Goal: Use online tool/utility: Utilize a website feature to perform a specific function

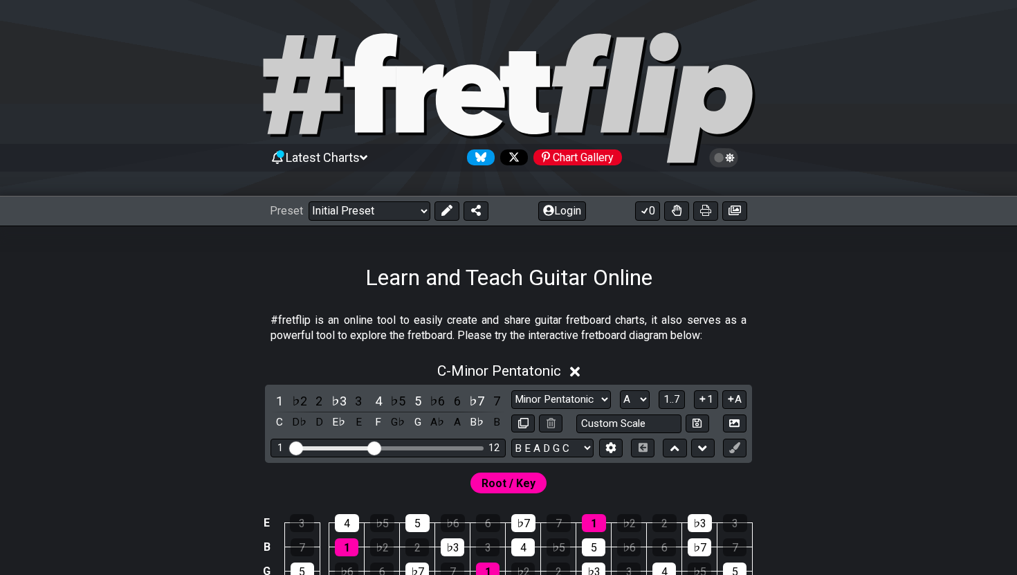
select select "A"
select select "B E A D G C"
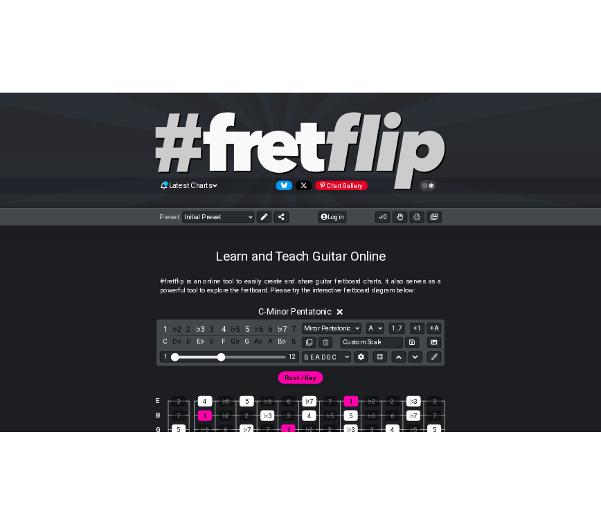
scroll to position [231, 0]
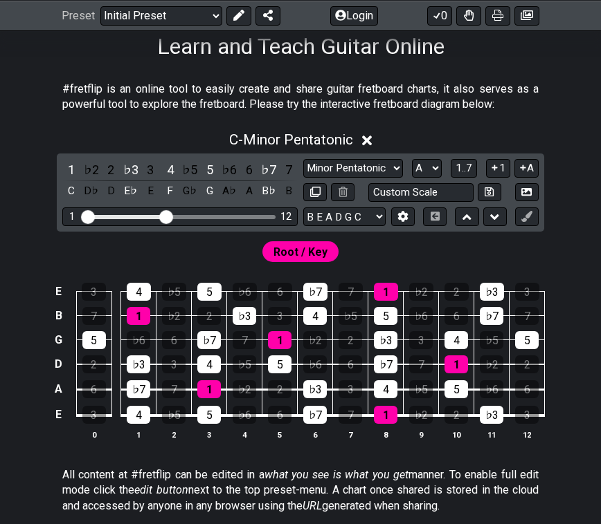
click at [406, 256] on div "Root / Key" at bounding box center [300, 248] width 601 height 33
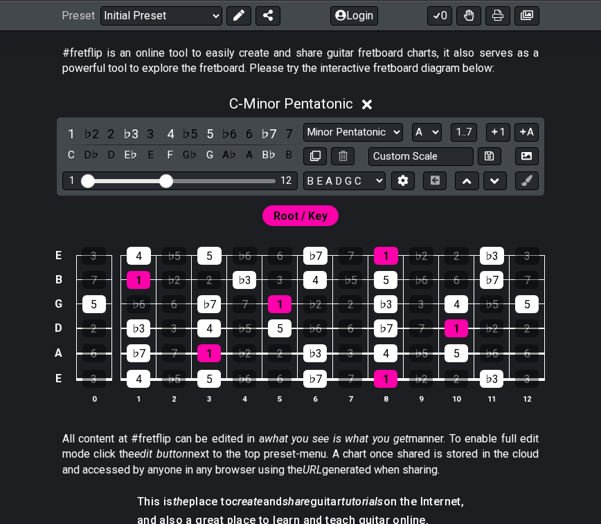
scroll to position [269, 0]
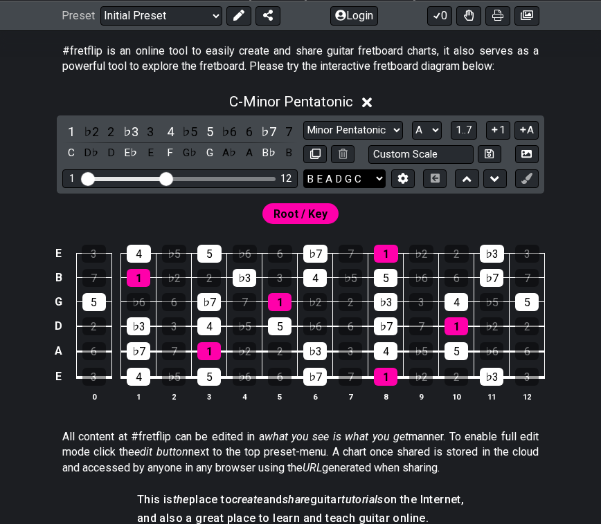
click at [372, 179] on select "E A D G B E E A D G B E E A D G B E B E A D F♯ B A D G C E A D A D G B E E♭ A♭ …" at bounding box center [344, 179] width 82 height 19
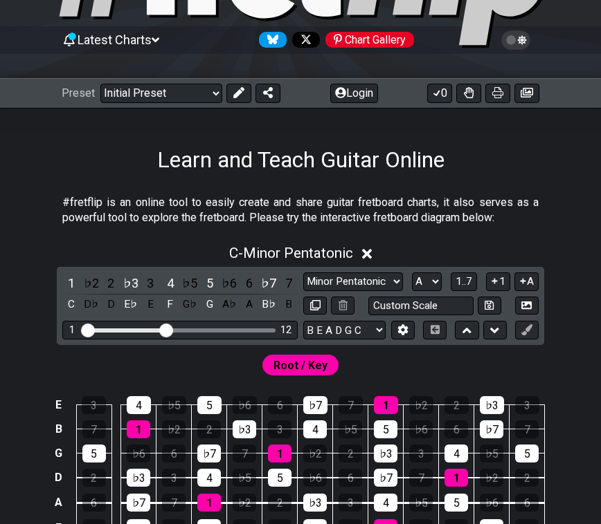
scroll to position [95, 0]
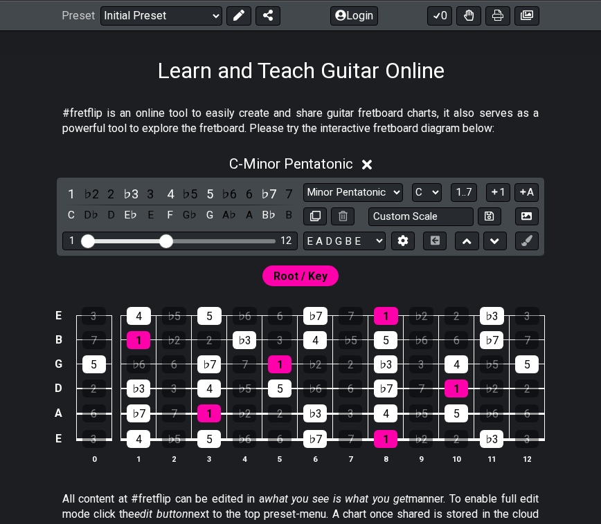
scroll to position [225, 0]
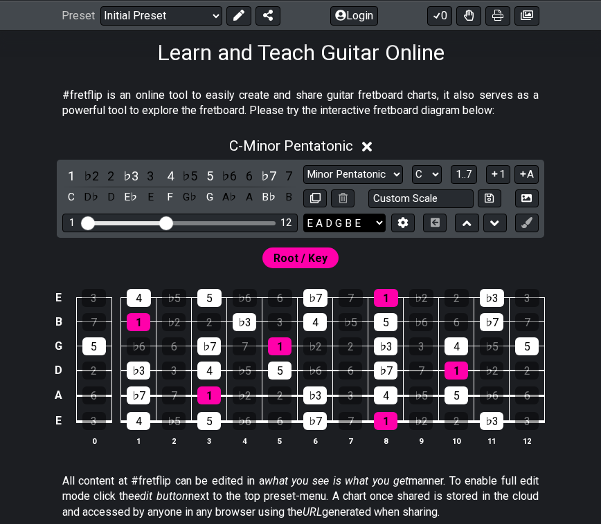
click at [354, 222] on select "E A D G B E E A D G B E E A D G B E B E A D F♯ B A D G C E A D A D G B E E♭ A♭ …" at bounding box center [344, 223] width 82 height 19
select select "B E A D G C"
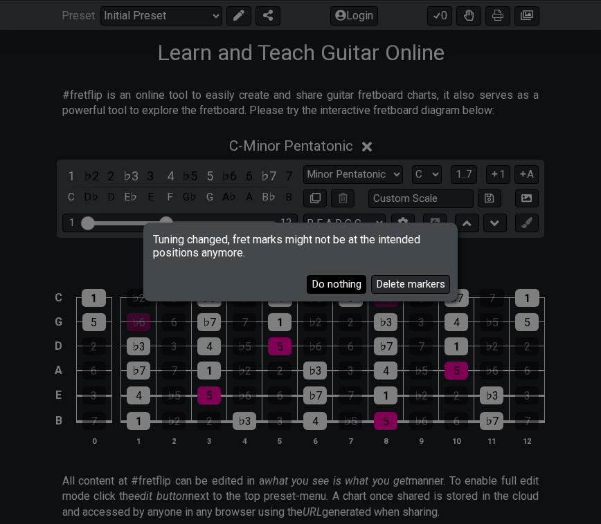
click at [344, 288] on button "Do nothing" at bounding box center [335, 284] width 59 height 19
